Goal: Task Accomplishment & Management: Use online tool/utility

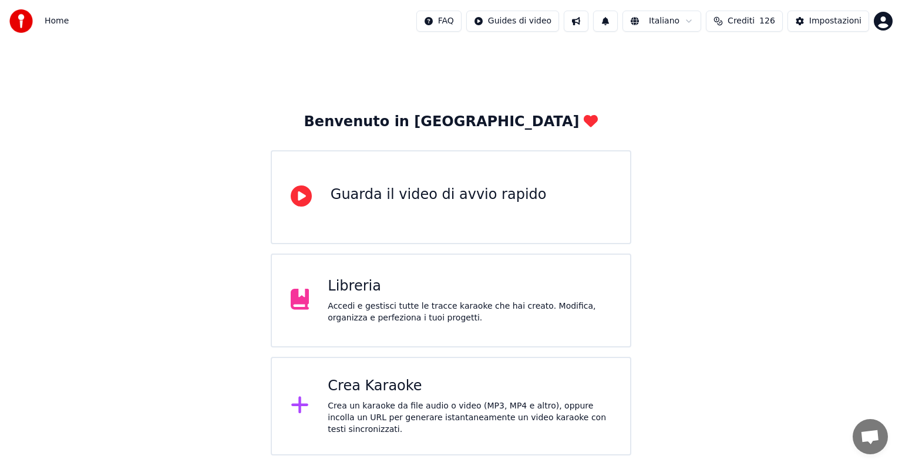
click at [436, 383] on div "Crea Karaoke" at bounding box center [470, 386] width 284 height 19
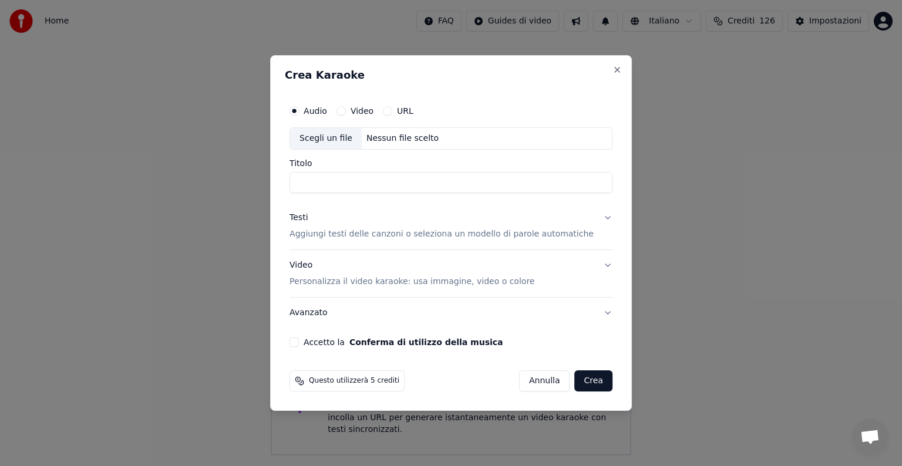
click at [414, 136] on div "Nessun file scelto" at bounding box center [403, 139] width 82 height 12
type input "**********"
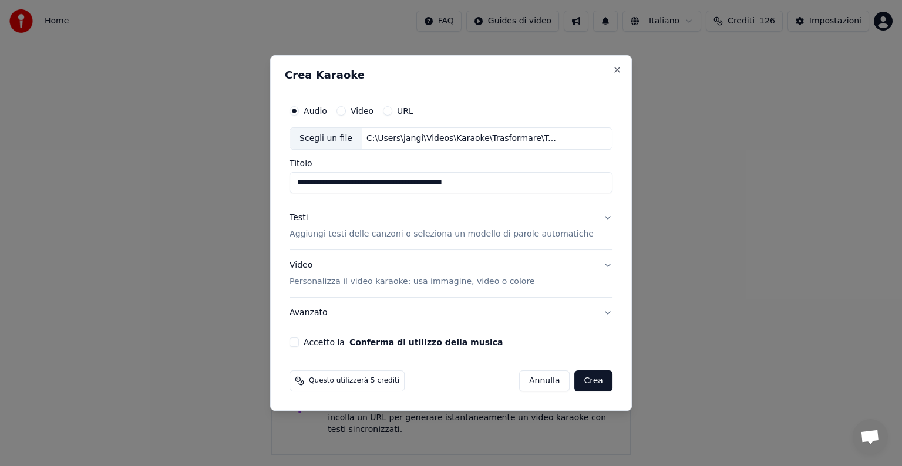
click at [595, 218] on button "Testi Aggiungi testi delle canzoni o seleziona un modello di parole automatiche" at bounding box center [451, 226] width 323 height 47
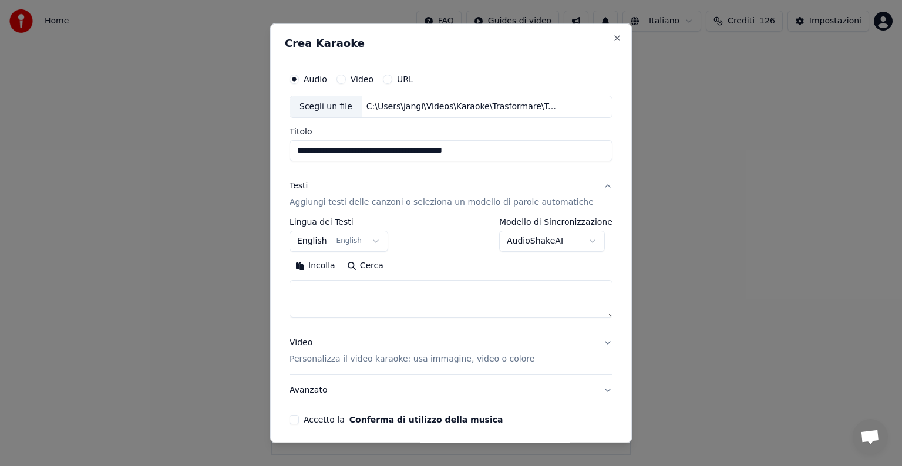
click at [377, 240] on body "**********" at bounding box center [451, 228] width 902 height 456
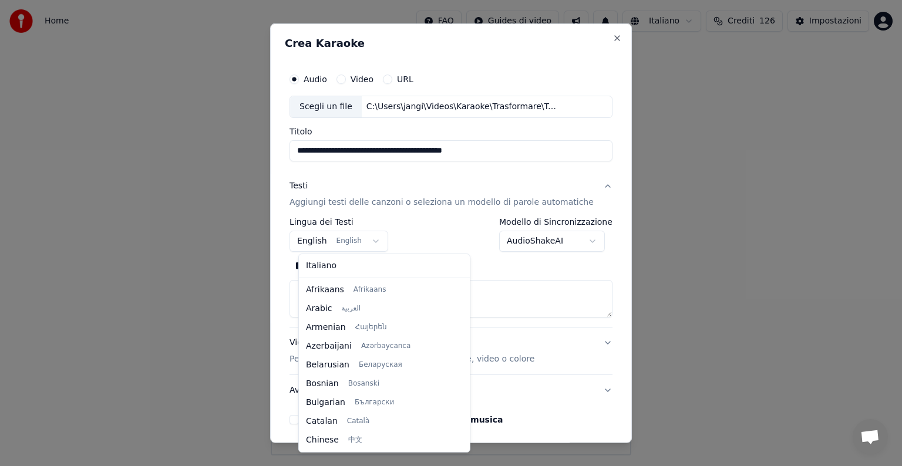
scroll to position [94, 0]
select select "**"
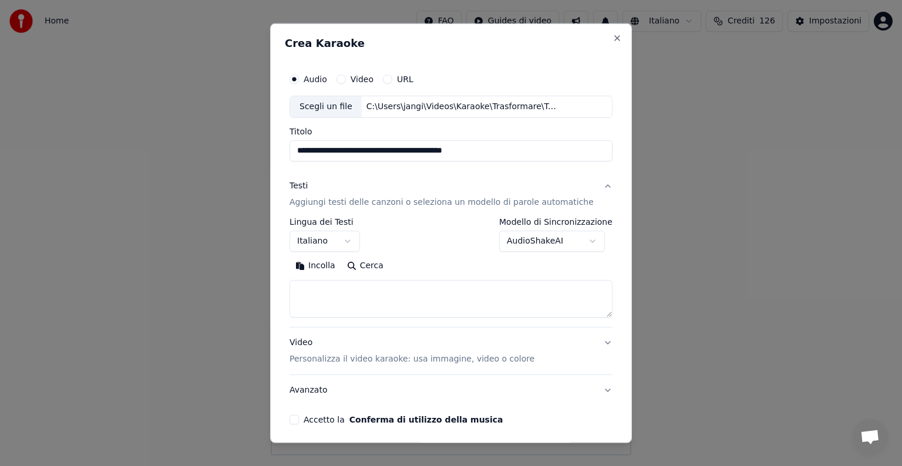
click at [327, 293] on textarea at bounding box center [451, 299] width 323 height 38
click at [327, 266] on button "Incolla" at bounding box center [316, 266] width 52 height 19
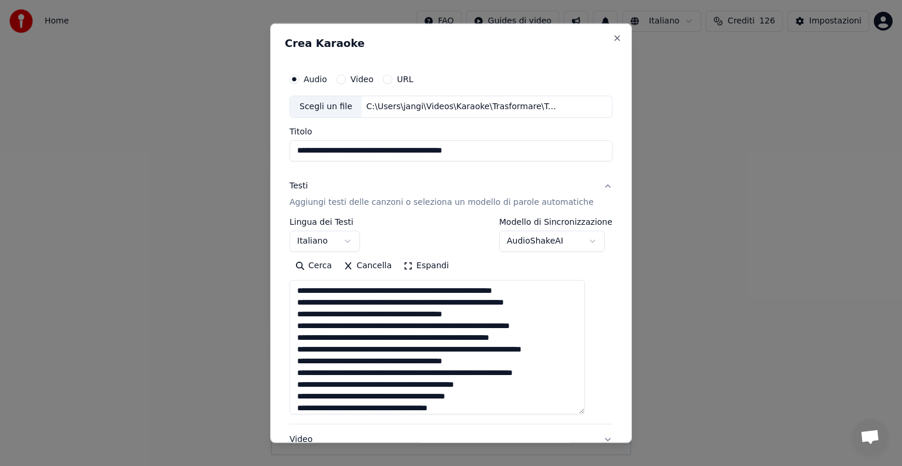
drag, startPoint x: 590, startPoint y: 314, endPoint x: 577, endPoint y: 412, distance: 99.5
click at [577, 412] on textarea at bounding box center [437, 347] width 295 height 135
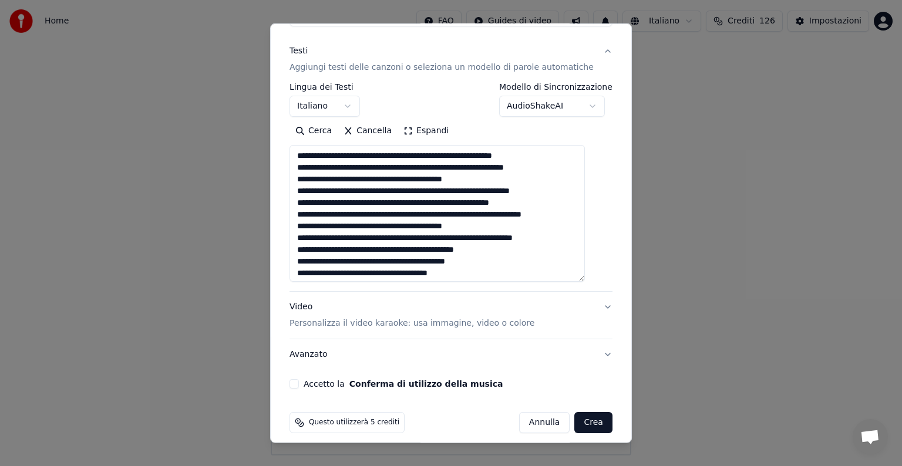
scroll to position [144, 0]
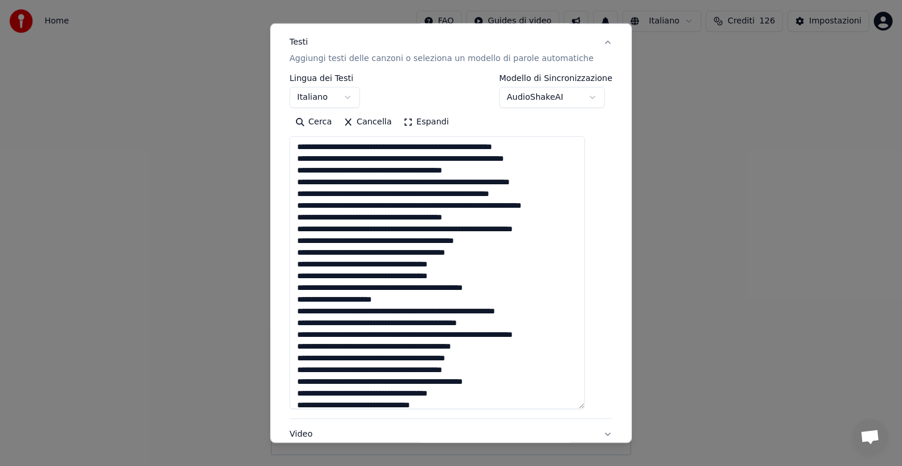
drag, startPoint x: 590, startPoint y: 268, endPoint x: 587, endPoint y: 405, distance: 136.3
click at [585, 405] on textarea at bounding box center [437, 272] width 295 height 273
drag, startPoint x: 394, startPoint y: 145, endPoint x: 414, endPoint y: 163, distance: 26.2
click at [395, 145] on textarea at bounding box center [437, 272] width 295 height 273
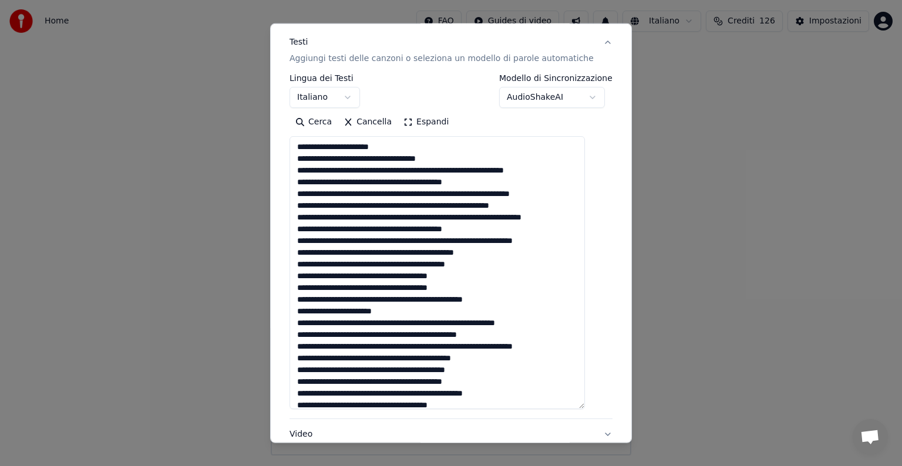
click at [386, 157] on textarea at bounding box center [437, 272] width 295 height 273
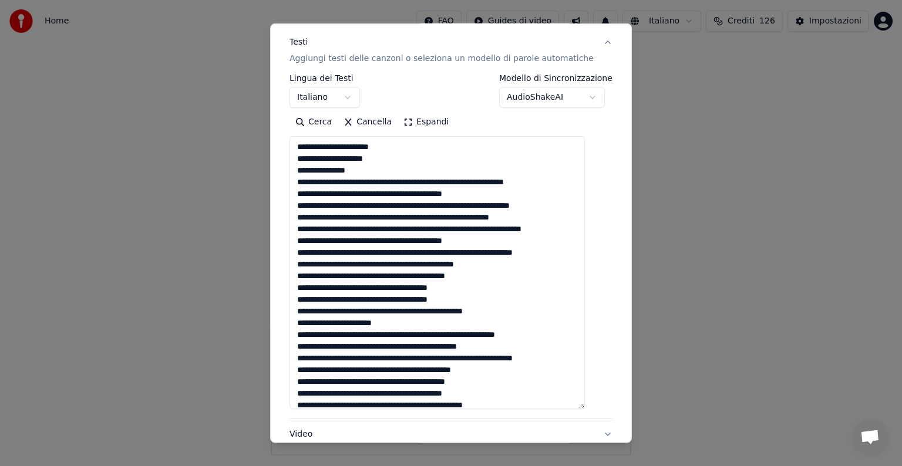
click at [449, 182] on textarea at bounding box center [437, 272] width 295 height 273
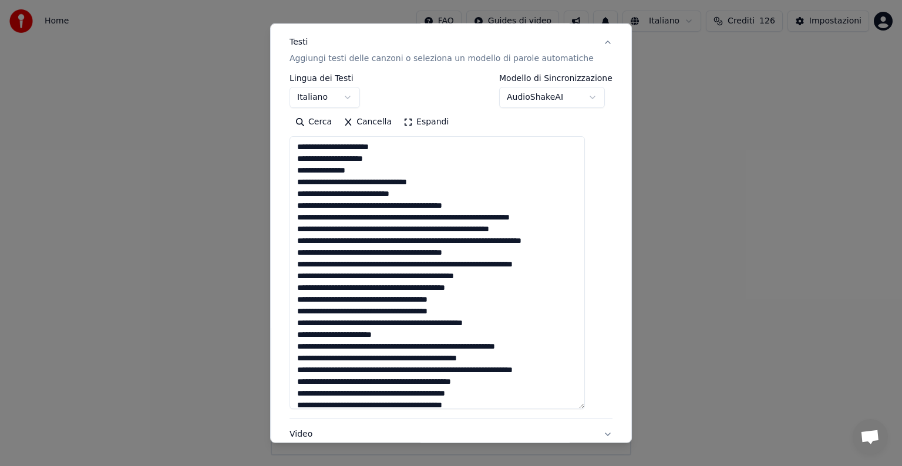
click at [430, 191] on textarea at bounding box center [437, 272] width 295 height 273
click at [402, 205] on textarea at bounding box center [437, 272] width 295 height 273
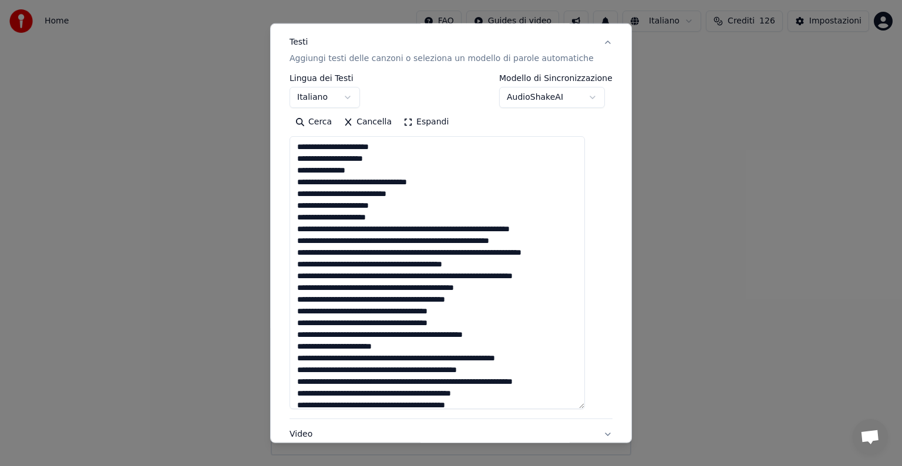
click at [394, 216] on textarea at bounding box center [437, 272] width 295 height 273
click at [407, 229] on textarea at bounding box center [437, 272] width 295 height 273
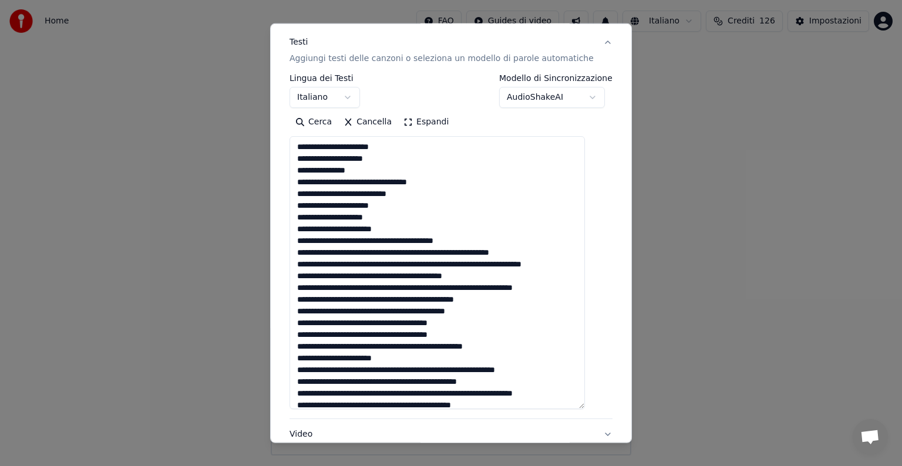
click at [399, 240] on textarea at bounding box center [437, 272] width 295 height 273
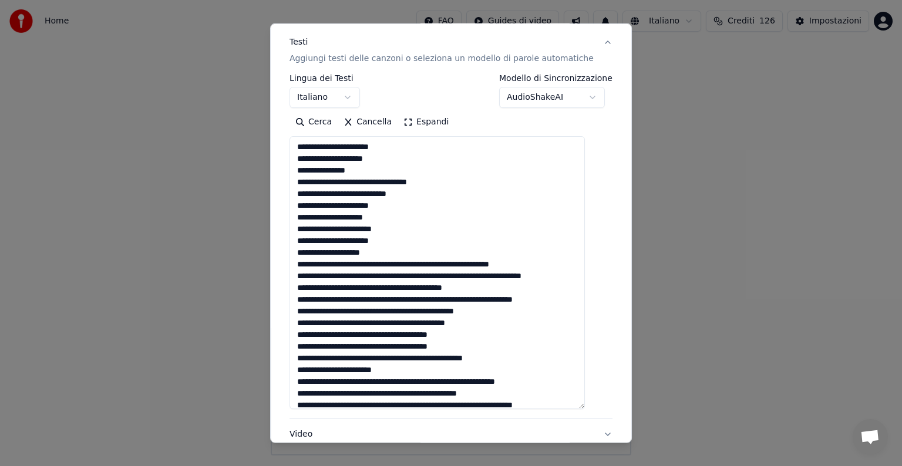
click at [387, 251] on textarea at bounding box center [437, 272] width 295 height 273
click at [381, 263] on textarea at bounding box center [437, 272] width 295 height 273
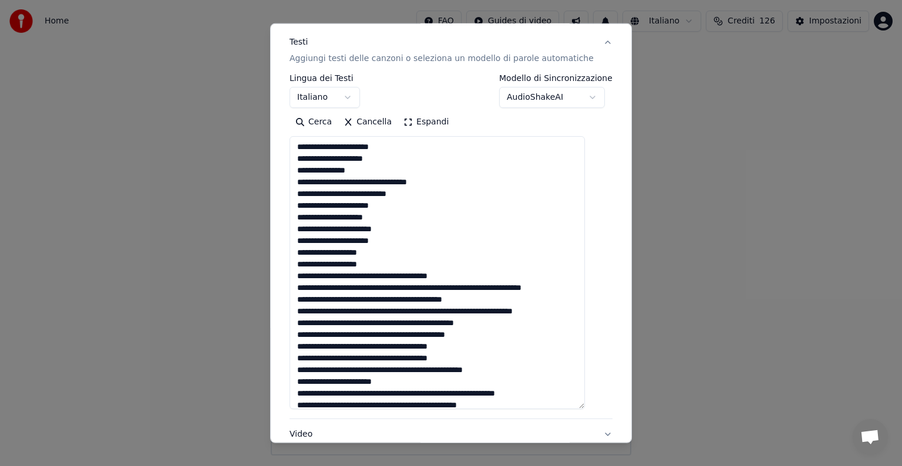
click at [392, 275] on textarea at bounding box center [437, 272] width 295 height 273
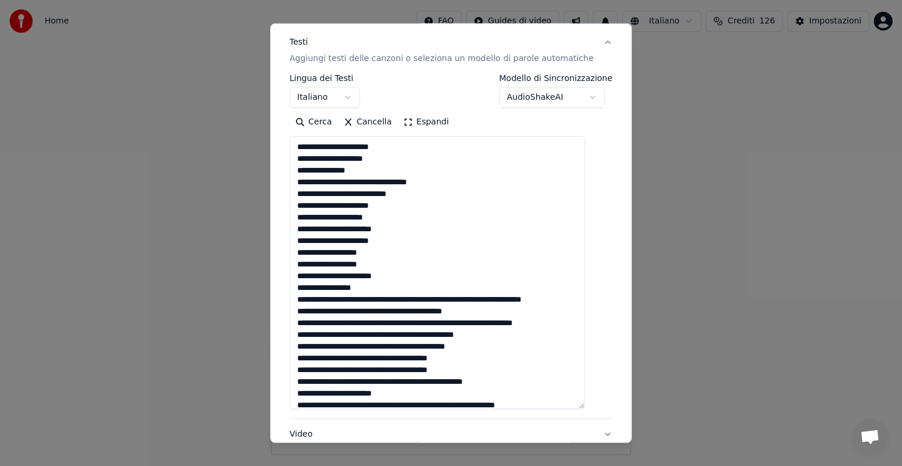
click at [371, 287] on textarea at bounding box center [437, 272] width 295 height 273
click at [399, 298] on textarea at bounding box center [437, 272] width 295 height 273
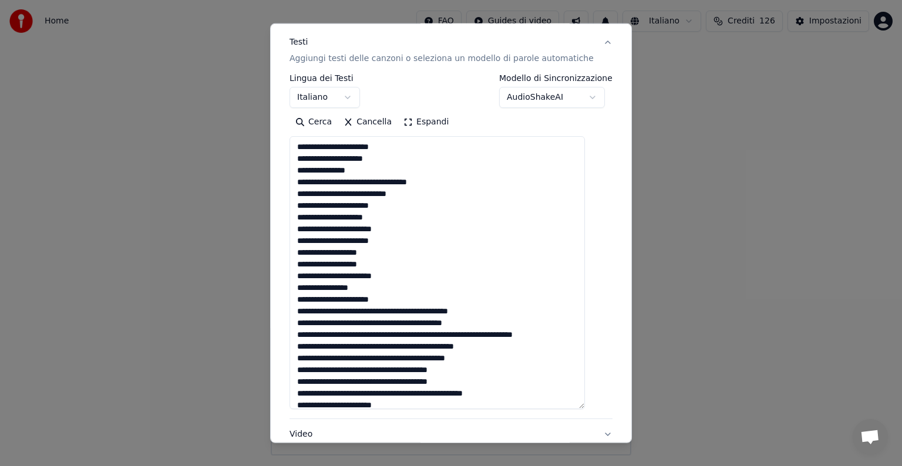
click at [407, 310] on textarea at bounding box center [437, 272] width 295 height 273
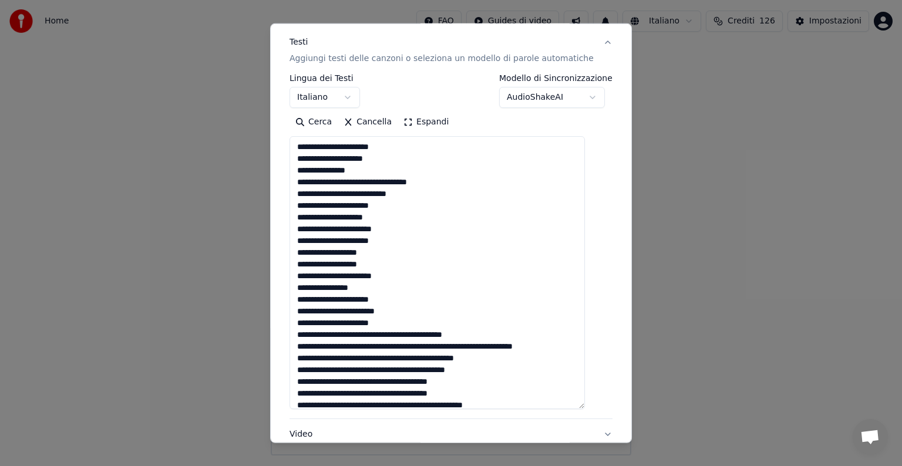
click at [402, 322] on textarea at bounding box center [437, 272] width 295 height 273
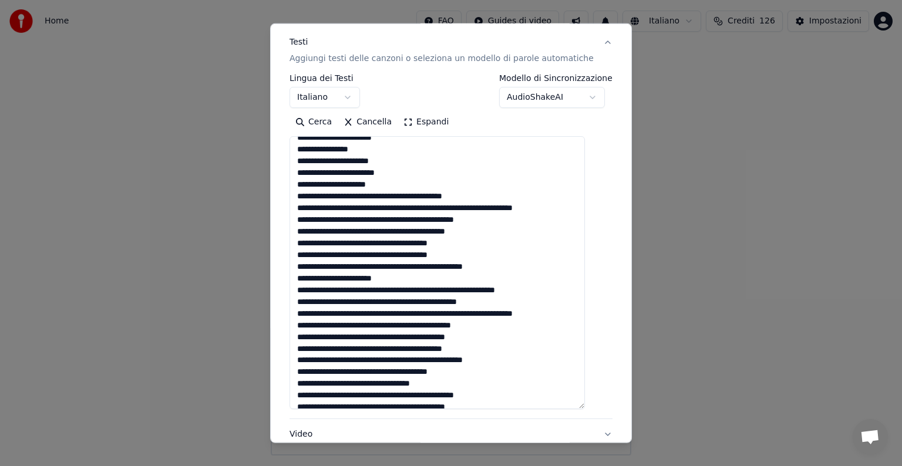
scroll to position [172, 0]
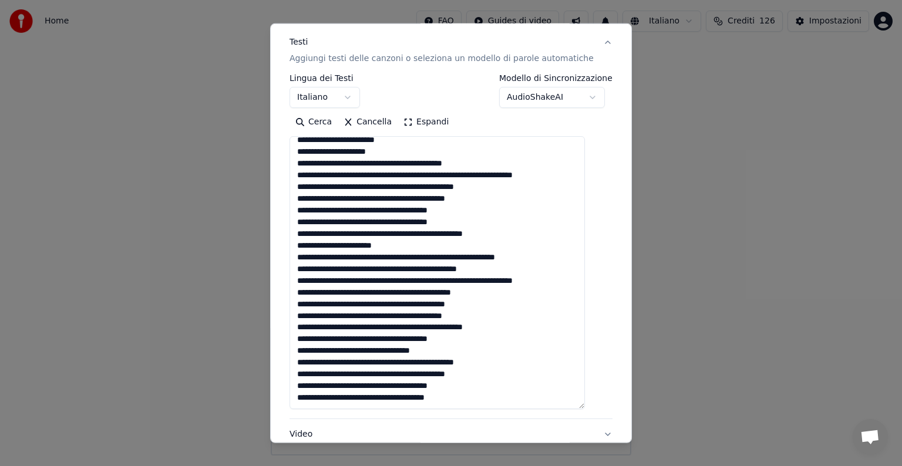
click at [404, 162] on textarea at bounding box center [437, 272] width 295 height 273
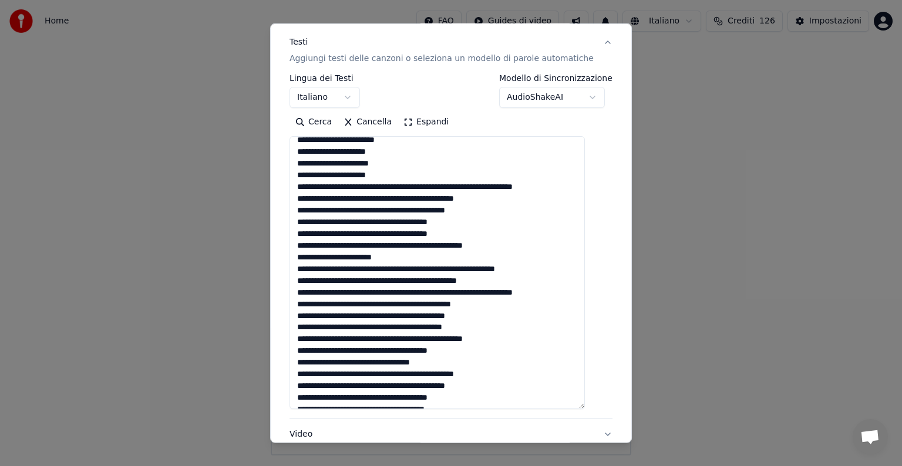
click at [387, 176] on textarea at bounding box center [437, 272] width 295 height 273
click at [398, 187] on textarea at bounding box center [437, 272] width 295 height 273
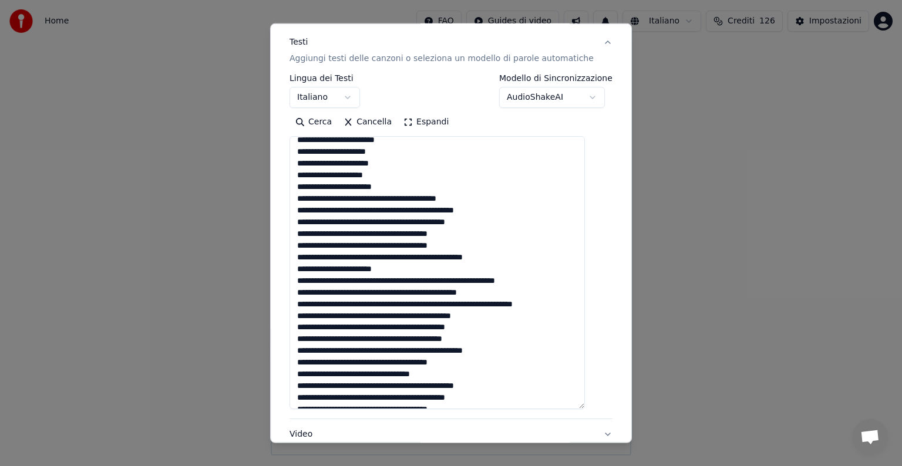
click at [392, 197] on textarea at bounding box center [437, 272] width 295 height 273
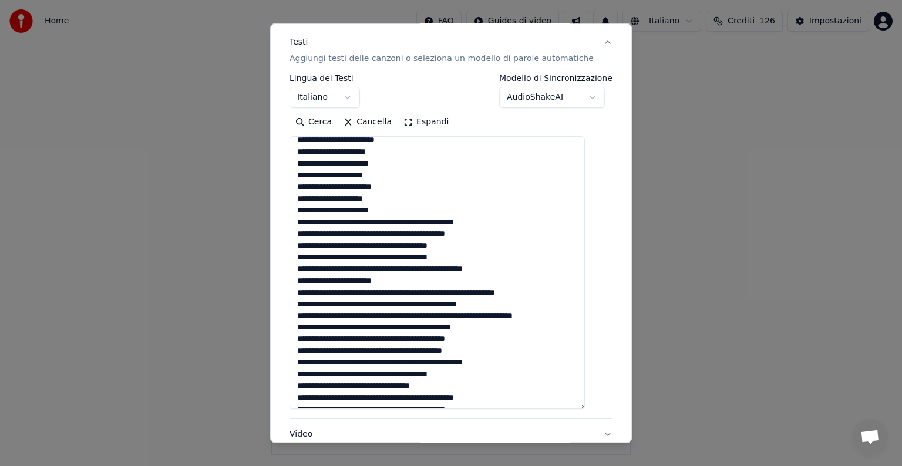
click at [394, 209] on textarea at bounding box center [437, 272] width 295 height 273
click at [384, 222] on textarea at bounding box center [437, 272] width 295 height 273
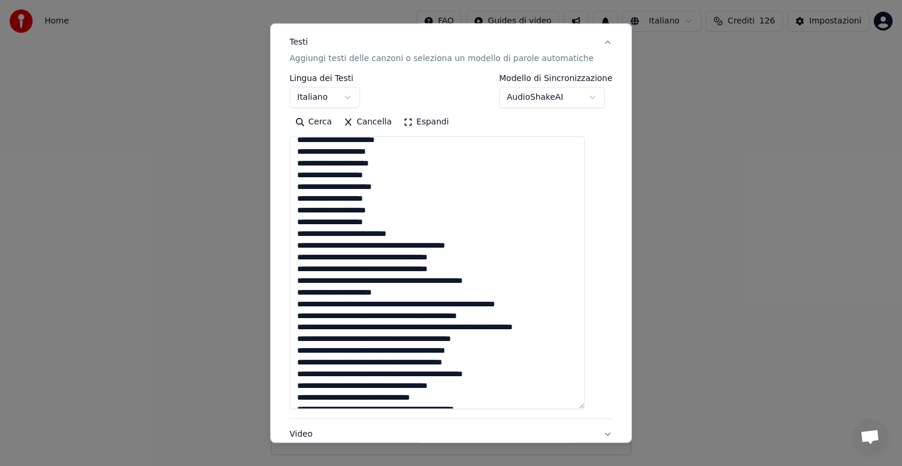
click at [416, 236] on textarea at bounding box center [437, 272] width 295 height 273
click at [387, 244] on textarea at bounding box center [437, 272] width 295 height 273
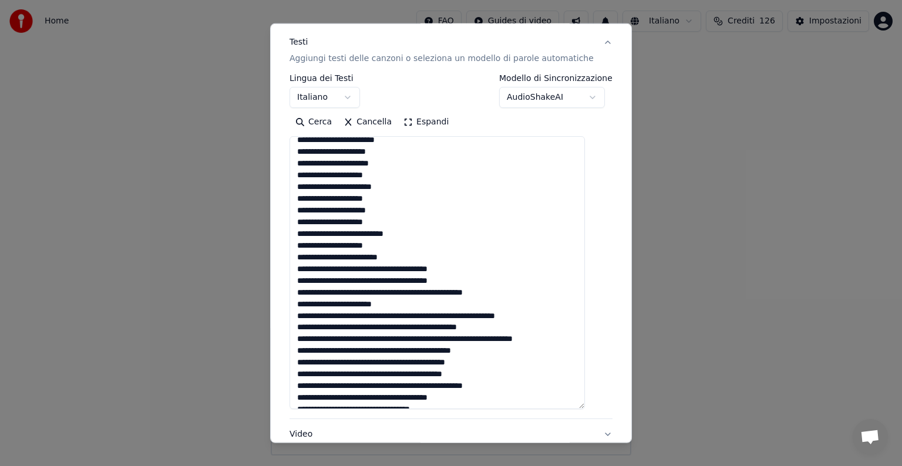
click at [408, 257] on textarea at bounding box center [437, 272] width 295 height 273
click at [408, 267] on textarea at bounding box center [437, 272] width 295 height 273
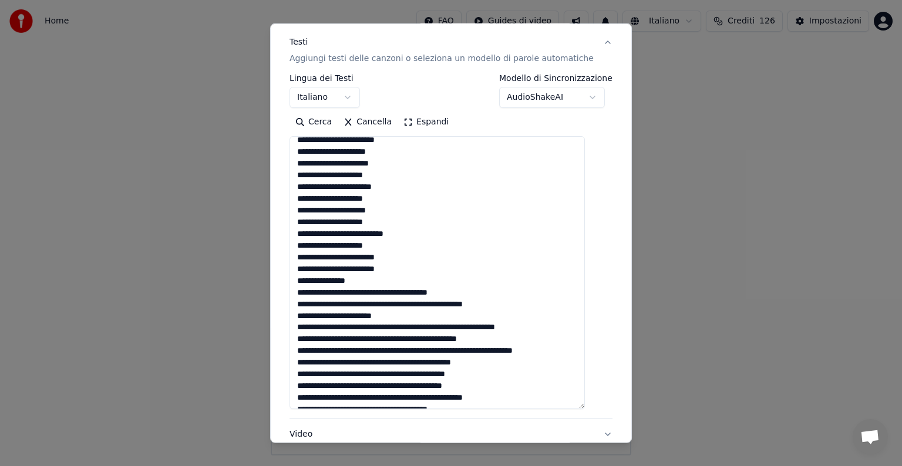
click at [367, 280] on textarea at bounding box center [437, 272] width 295 height 273
click at [364, 291] on textarea at bounding box center [437, 272] width 295 height 273
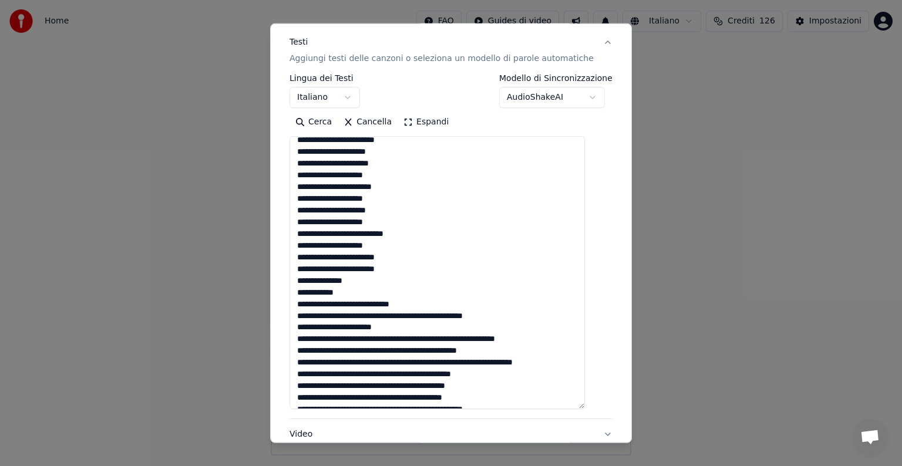
click at [415, 317] on textarea at bounding box center [437, 272] width 295 height 273
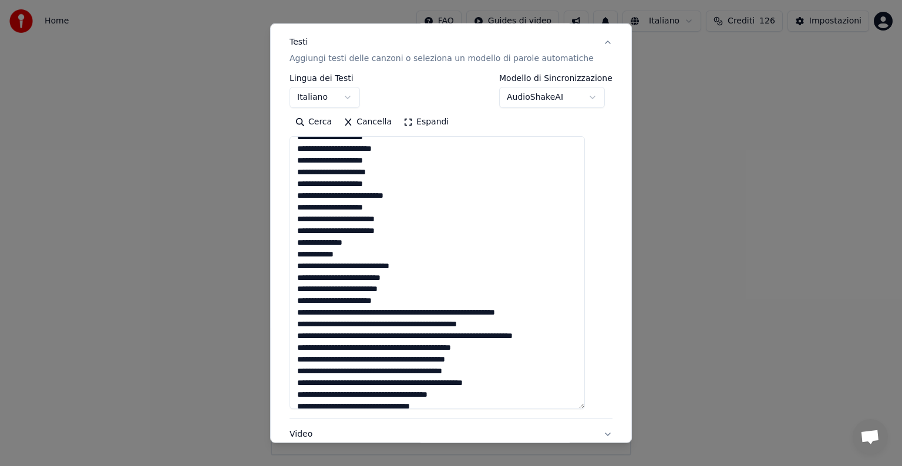
scroll to position [230, 0]
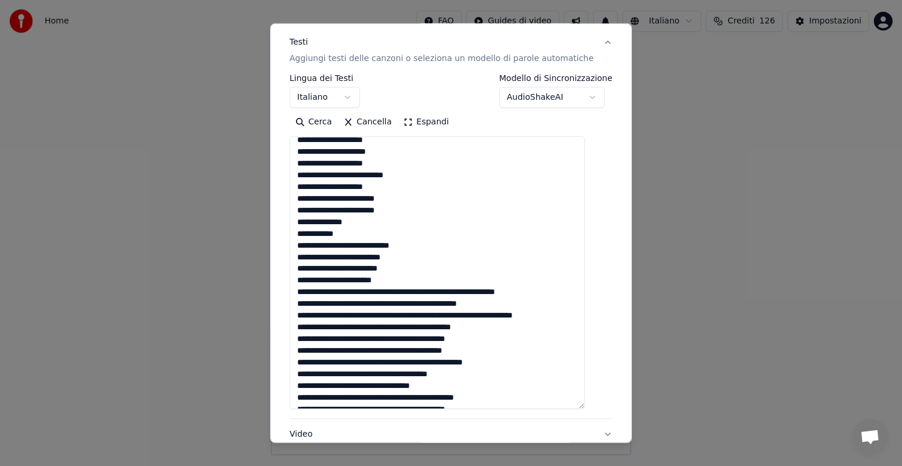
click at [402, 291] on textarea at bounding box center [437, 272] width 295 height 273
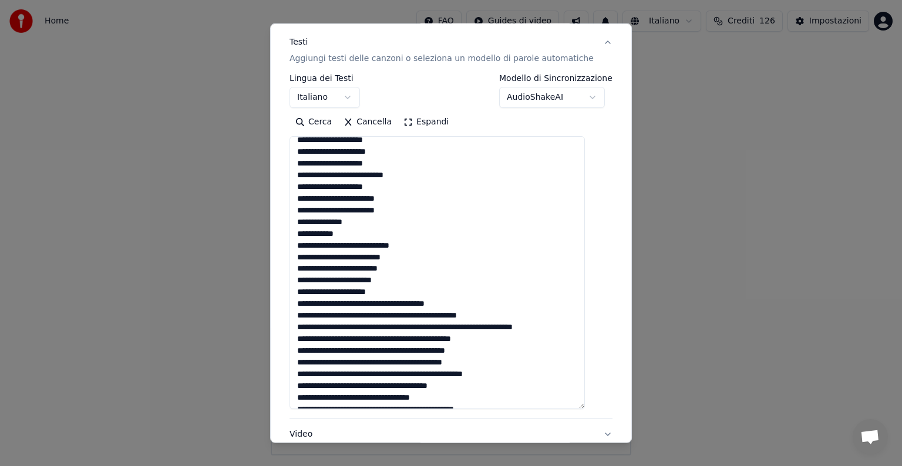
click at [401, 304] on textarea at bounding box center [437, 272] width 295 height 273
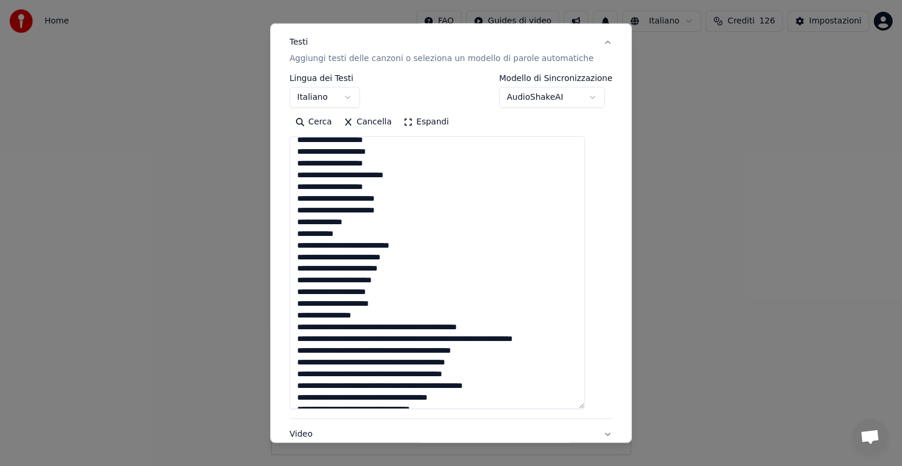
click at [373, 315] on textarea at bounding box center [437, 272] width 295 height 273
click at [406, 324] on textarea at bounding box center [437, 272] width 295 height 273
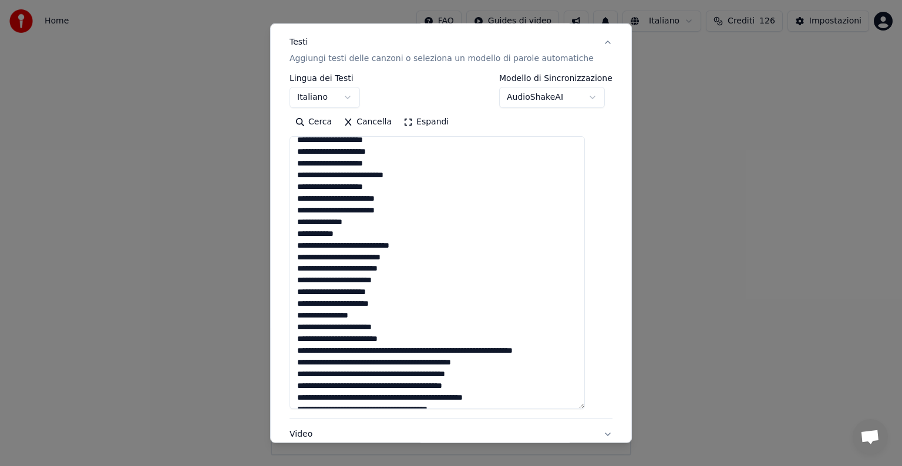
click at [404, 338] on textarea at bounding box center [437, 272] width 295 height 273
click at [395, 350] on textarea at bounding box center [437, 272] width 295 height 273
click at [398, 362] on textarea at bounding box center [437, 272] width 295 height 273
click at [385, 372] on textarea at bounding box center [437, 272] width 295 height 273
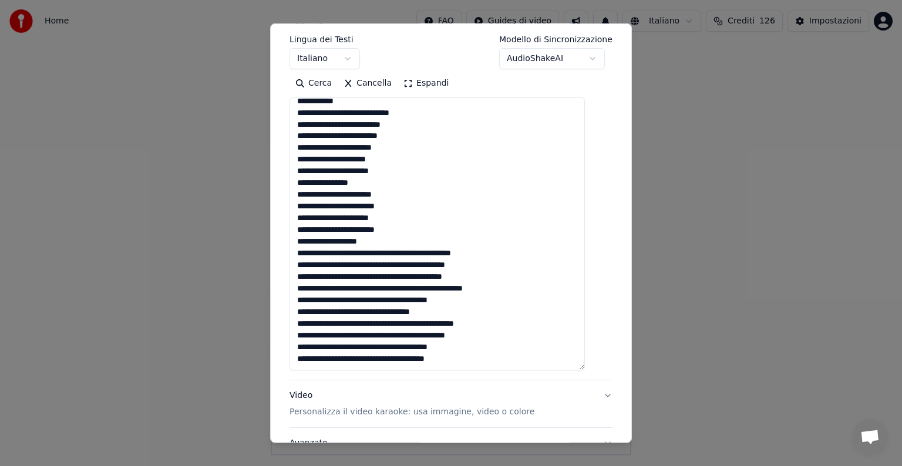
scroll to position [203, 0]
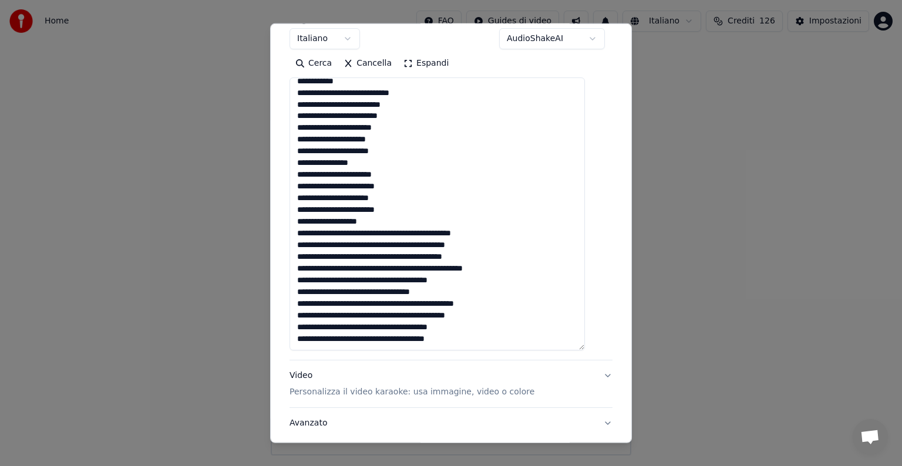
click at [367, 233] on textarea at bounding box center [437, 214] width 295 height 273
click at [384, 231] on textarea at bounding box center [437, 214] width 295 height 273
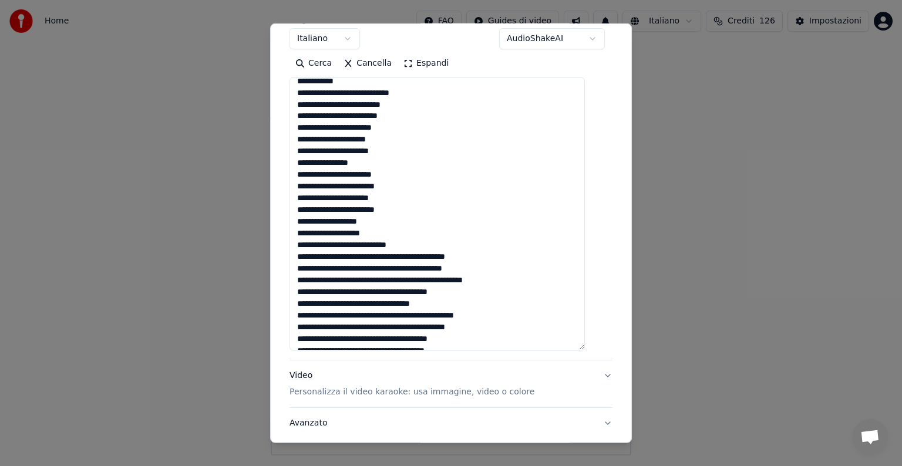
click at [418, 243] on textarea at bounding box center [437, 214] width 295 height 273
click at [384, 256] on textarea at bounding box center [437, 214] width 295 height 273
click at [412, 268] on textarea at bounding box center [437, 214] width 295 height 273
click at [418, 281] on textarea at bounding box center [437, 214] width 295 height 273
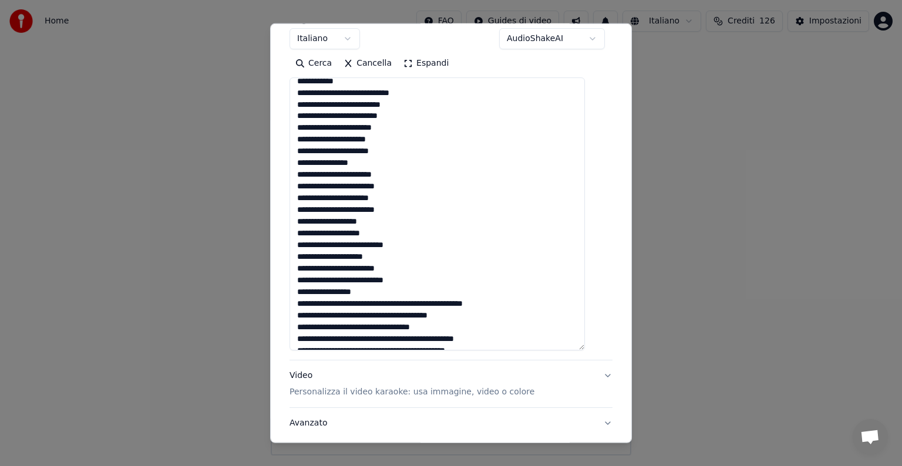
click at [381, 294] on textarea at bounding box center [437, 214] width 295 height 273
click at [414, 303] on textarea at bounding box center [437, 214] width 295 height 273
click at [414, 313] on textarea at bounding box center [437, 214] width 295 height 273
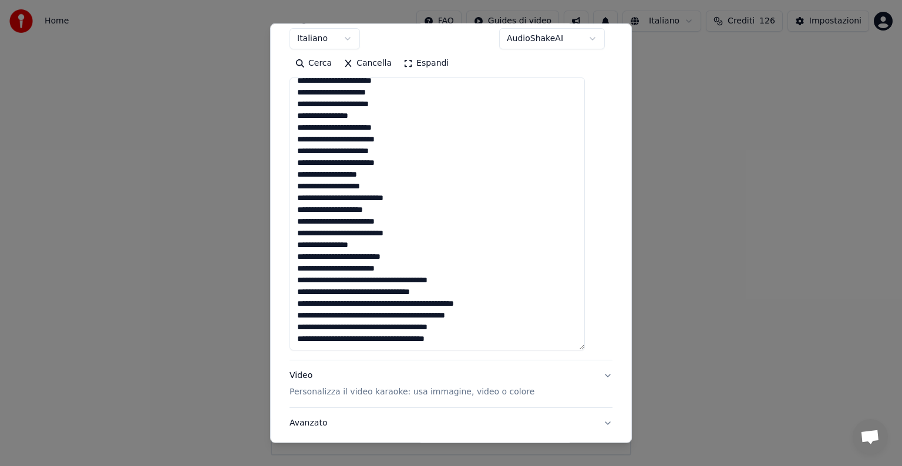
click at [392, 281] on textarea at bounding box center [437, 214] width 295 height 273
click at [377, 293] on textarea at bounding box center [437, 214] width 295 height 273
click at [355, 304] on textarea at bounding box center [437, 214] width 295 height 273
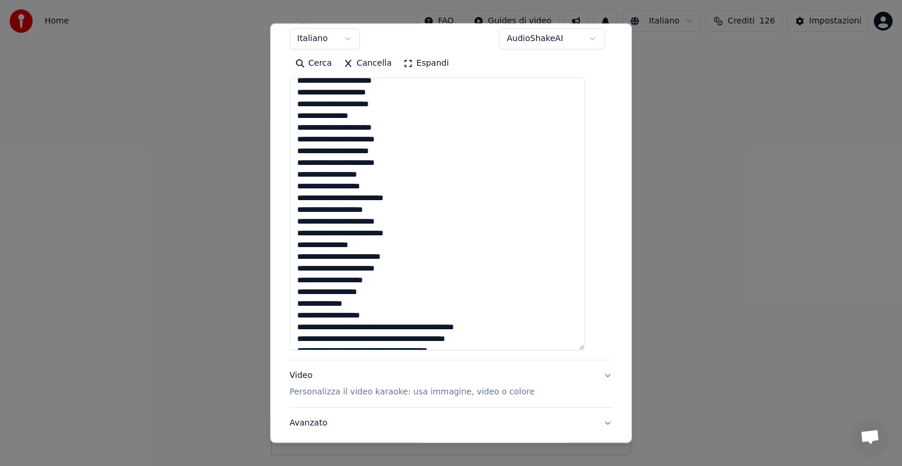
click at [384, 314] on textarea at bounding box center [437, 214] width 295 height 273
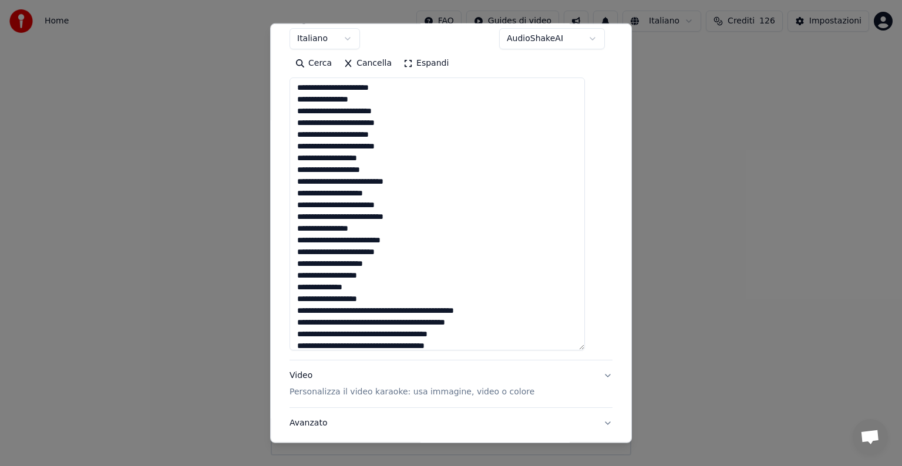
scroll to position [395, 0]
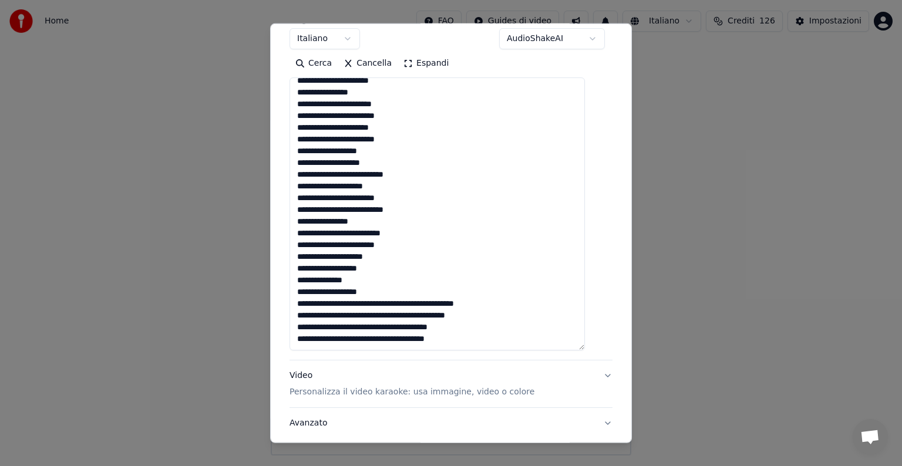
click at [385, 302] on textarea at bounding box center [437, 214] width 295 height 273
click at [421, 317] on textarea at bounding box center [437, 214] width 295 height 273
click at [386, 327] on textarea at bounding box center [437, 214] width 295 height 273
click at [411, 337] on textarea at bounding box center [437, 214] width 295 height 273
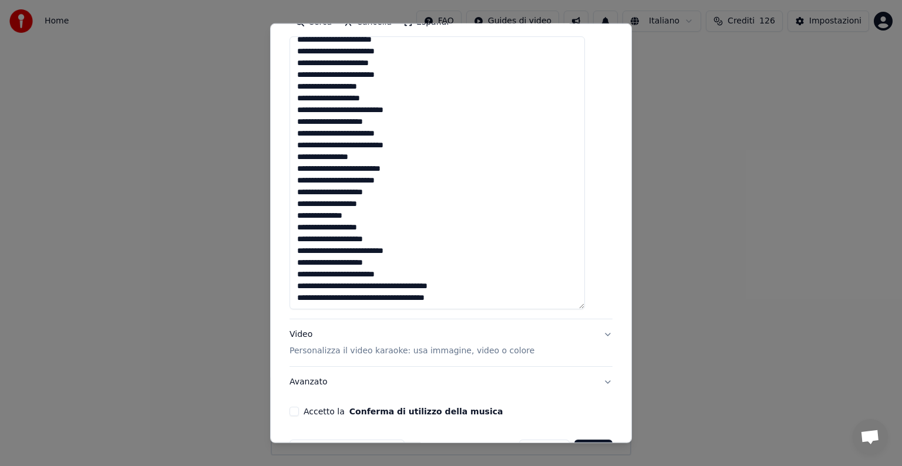
scroll to position [280, 0]
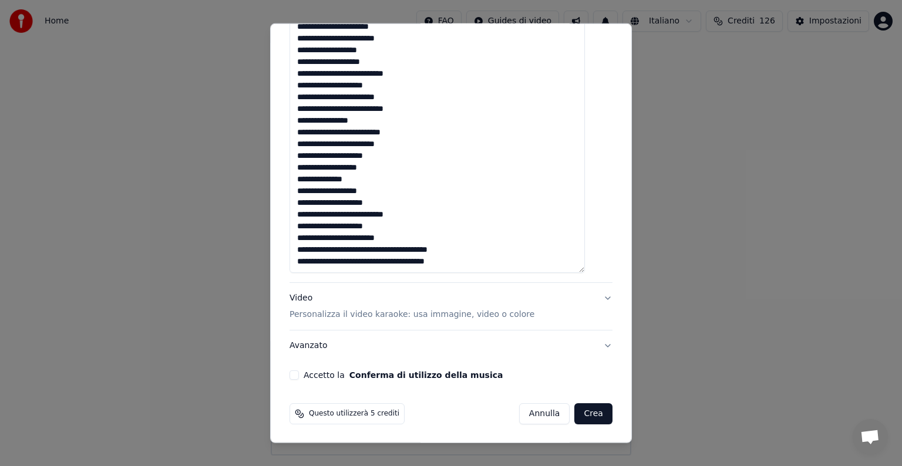
click at [408, 251] on textarea at bounding box center [437, 136] width 295 height 273
click at [372, 260] on textarea at bounding box center [437, 136] width 295 height 273
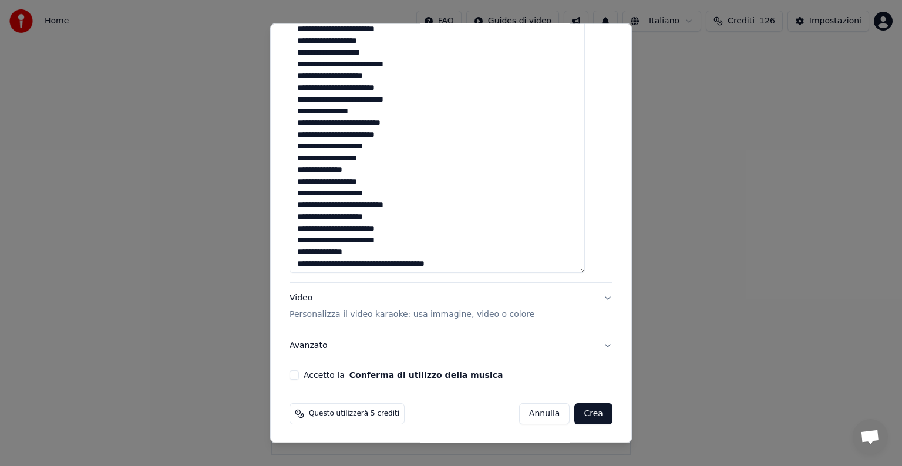
scroll to position [430, 0]
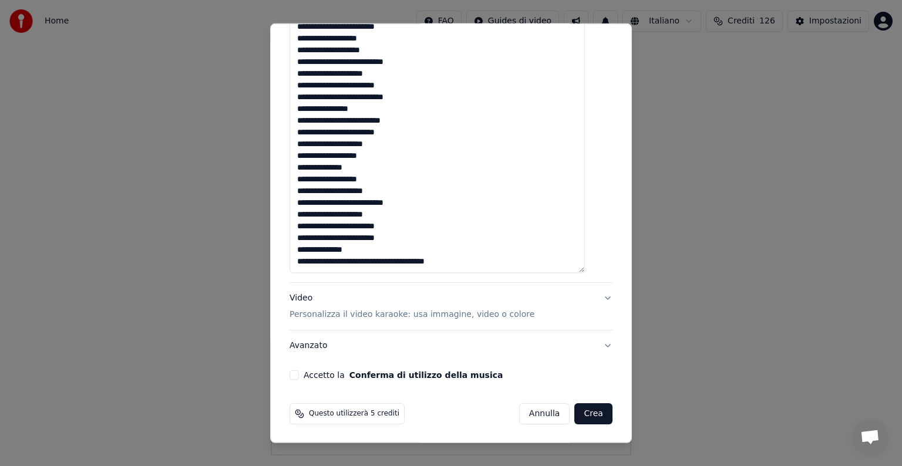
click at [402, 261] on textarea at bounding box center [437, 136] width 295 height 273
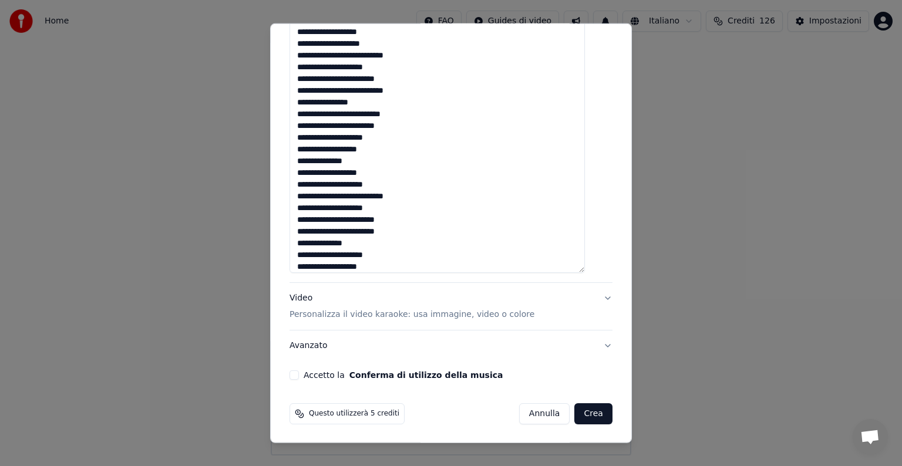
type textarea "**********"
click at [587, 295] on button "Video Personalizza il video karaoke: usa immagine, video o colore" at bounding box center [451, 306] width 323 height 47
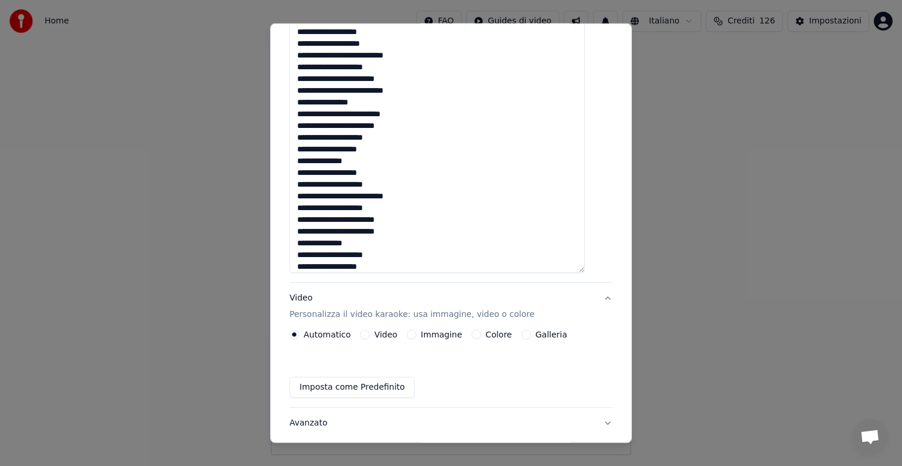
scroll to position [13, 0]
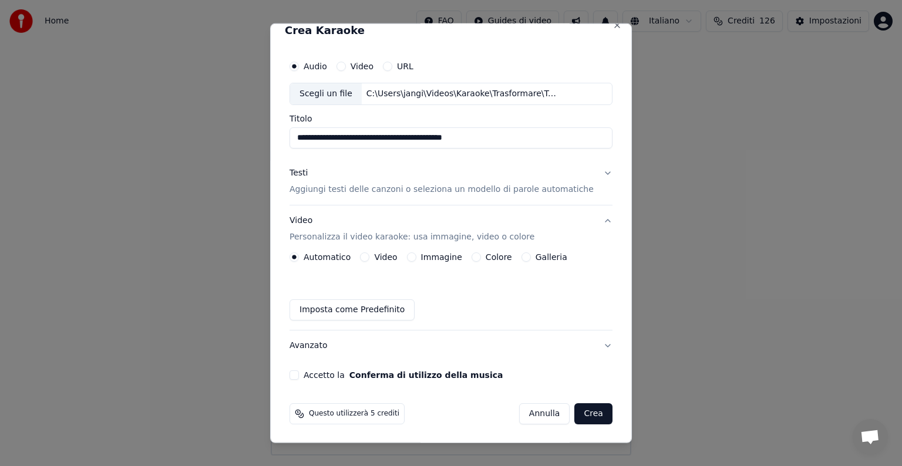
click at [416, 256] on button "Immagine" at bounding box center [411, 257] width 9 height 9
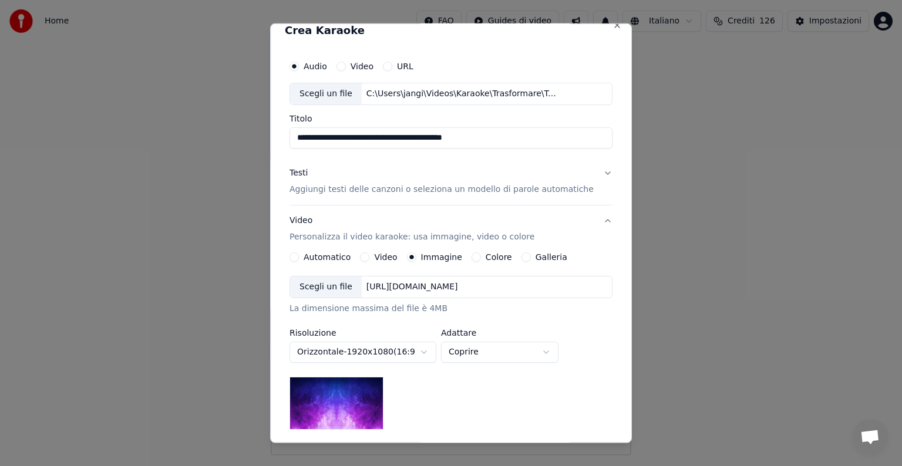
click at [416, 287] on div "[URL][DOMAIN_NAME]" at bounding box center [412, 287] width 101 height 12
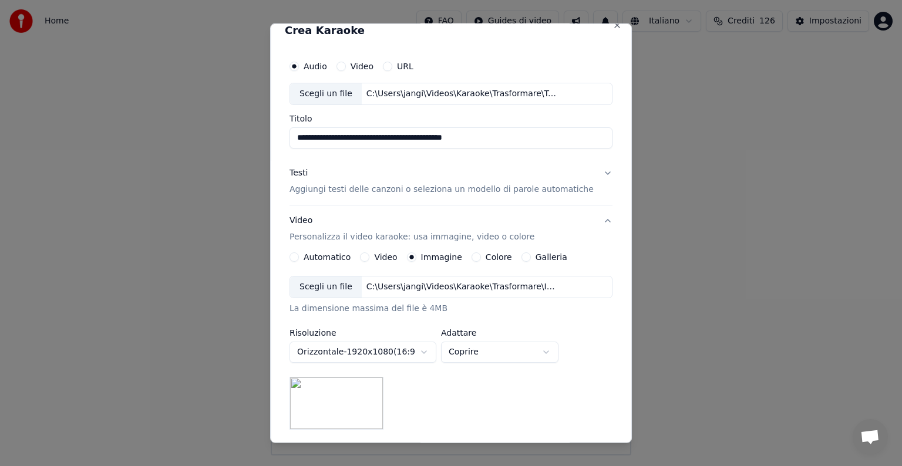
scroll to position [72, 0]
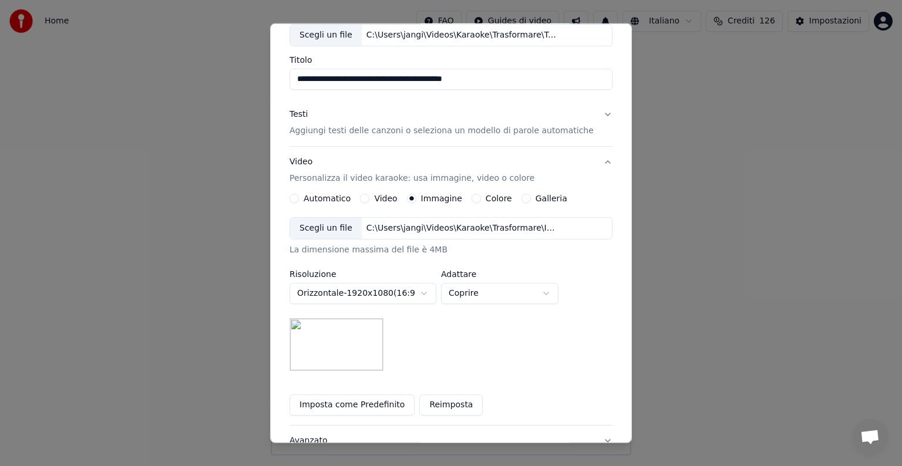
click at [557, 290] on body "**********" at bounding box center [451, 228] width 902 height 456
click at [551, 291] on body "**********" at bounding box center [451, 228] width 902 height 456
select select "*****"
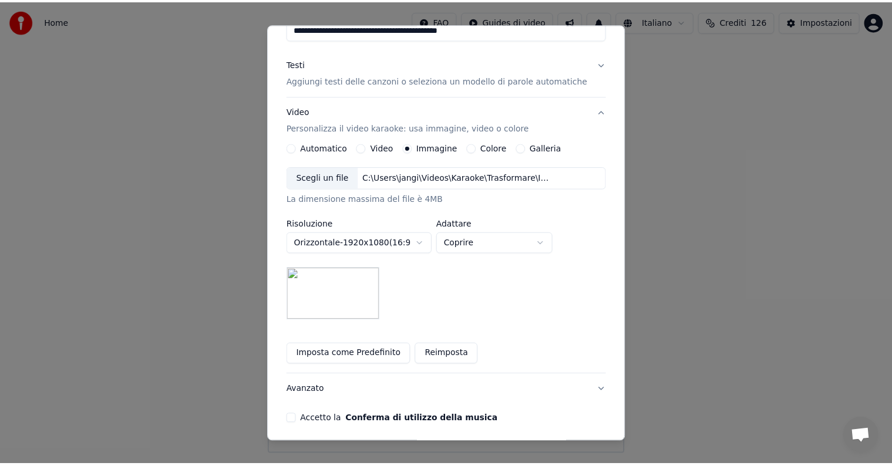
scroll to position [167, 0]
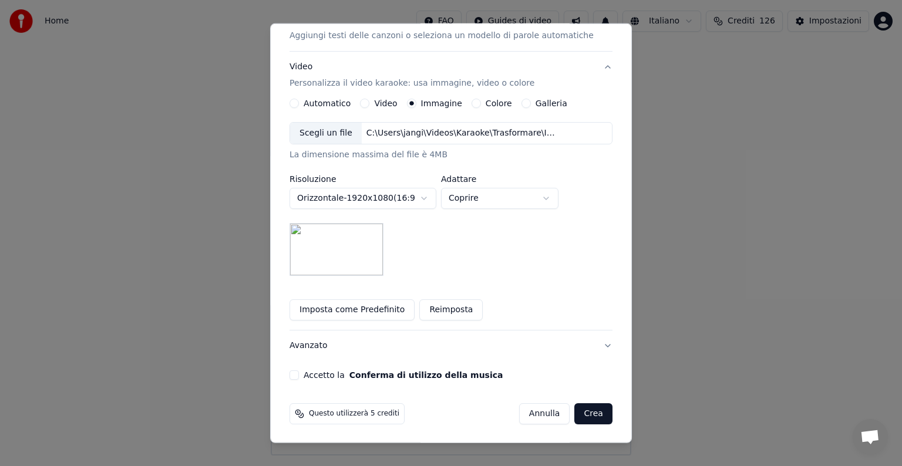
click at [299, 374] on button "Accetto la Conferma di utilizzo della musica" at bounding box center [294, 375] width 9 height 9
click at [575, 415] on button "Crea" at bounding box center [594, 414] width 38 height 21
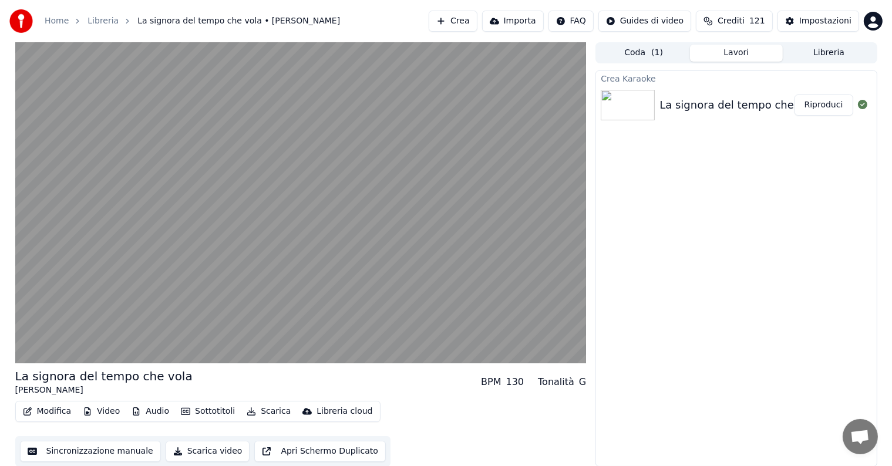
click at [820, 101] on button "Riproduci" at bounding box center [824, 105] width 59 height 21
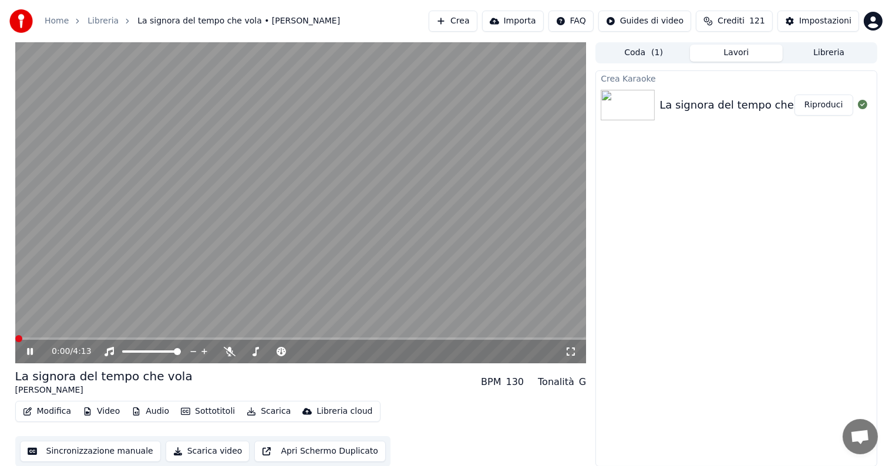
click at [31, 349] on icon at bounding box center [30, 351] width 6 height 7
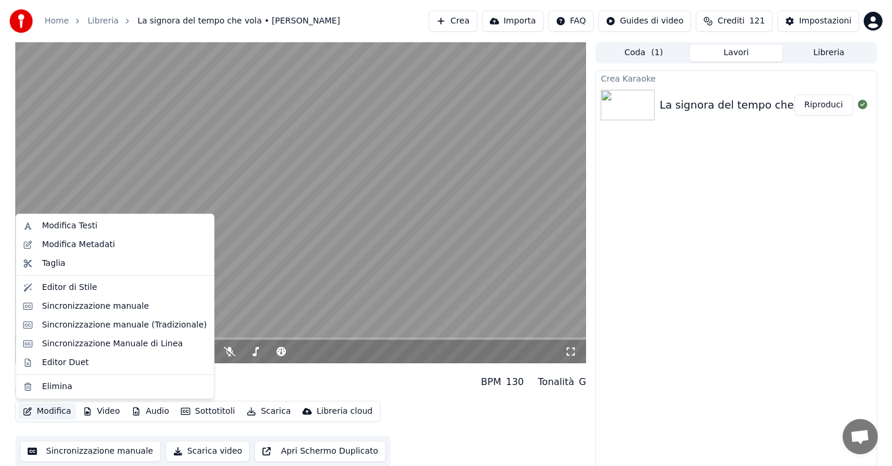
click at [54, 410] on button "Modifica" at bounding box center [47, 412] width 58 height 16
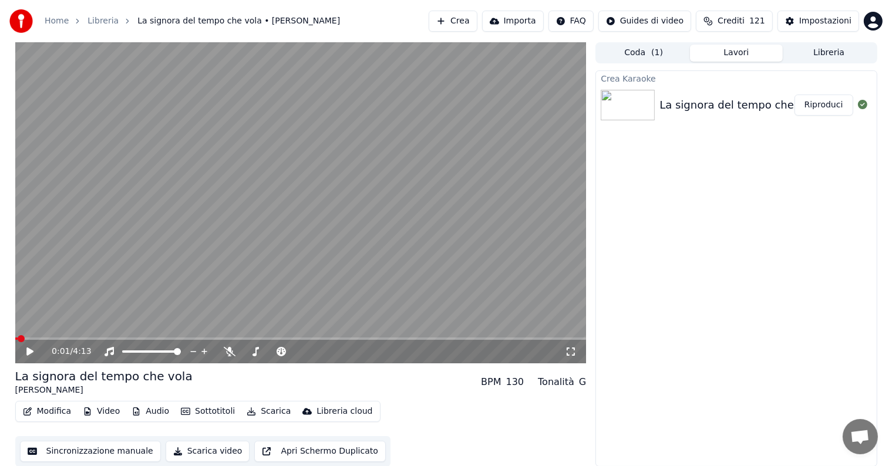
click at [426, 418] on div "Modifica Video Audio Sottotitoli Scarica Libreria cloud Sincronizzazione manual…" at bounding box center [301, 434] width 572 height 66
